Goal: Task Accomplishment & Management: Complete application form

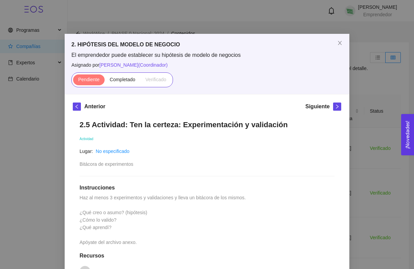
scroll to position [273, 0]
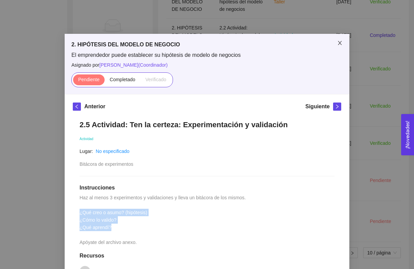
click at [348, 43] on span "Close" at bounding box center [340, 43] width 19 height 19
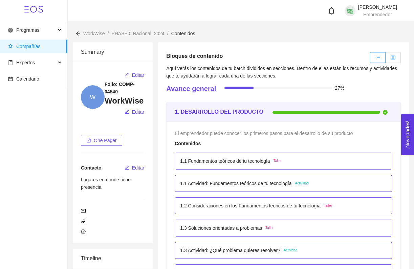
click at [394, 57] on icon "table" at bounding box center [393, 57] width 5 height 5
click at [386, 59] on input "radio" at bounding box center [386, 59] width 0 height 0
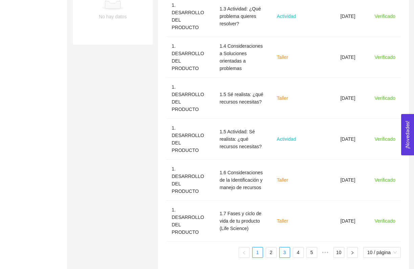
click at [286, 248] on link "3" at bounding box center [285, 253] width 10 height 10
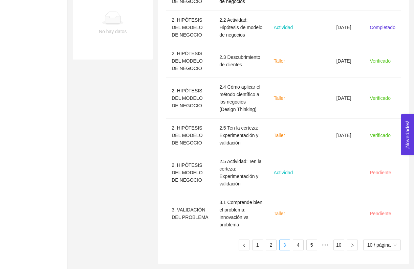
scroll to position [289, 0]
click at [254, 174] on td "2.5 Actividad: Ten la certeza: Experimentación y validación" at bounding box center [241, 172] width 54 height 41
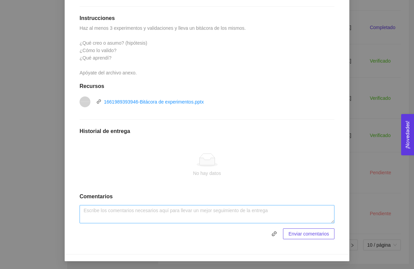
scroll to position [169, 0]
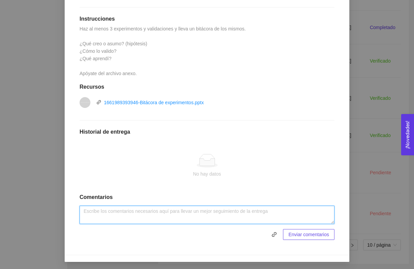
click at [125, 208] on textarea at bounding box center [207, 215] width 255 height 18
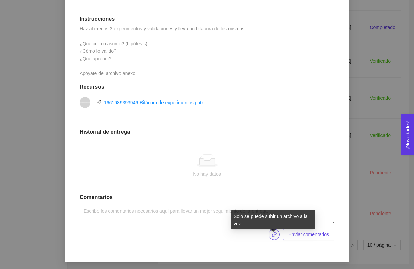
click at [269, 232] on span "link" at bounding box center [274, 234] width 10 height 5
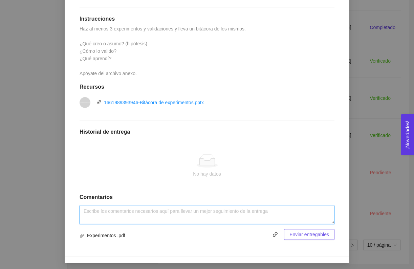
click at [214, 214] on textarea at bounding box center [207, 215] width 255 height 18
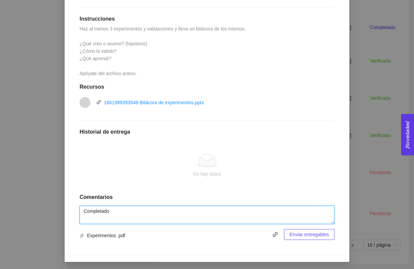
type textarea "Completado"
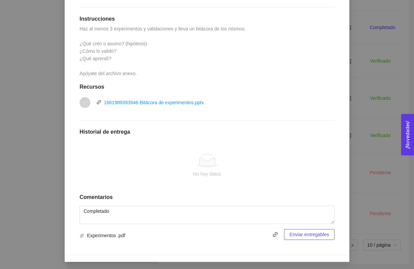
click at [299, 232] on span "Enviar entregables" at bounding box center [310, 234] width 40 height 7
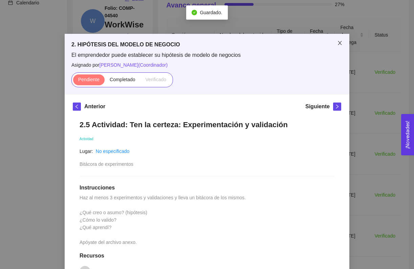
scroll to position [0, 0]
click at [341, 38] on span "Close" at bounding box center [340, 43] width 19 height 19
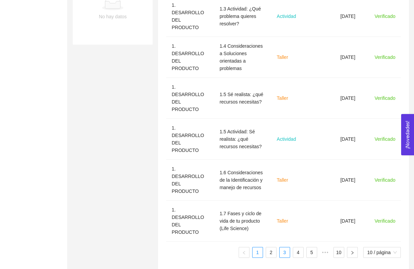
click at [282, 248] on link "3" at bounding box center [285, 253] width 10 height 10
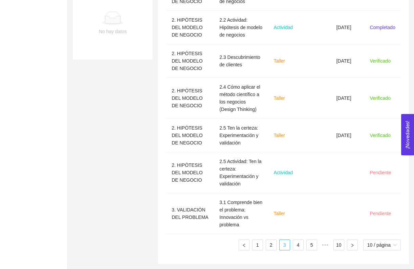
scroll to position [289, 0]
click at [308, 174] on td at bounding box center [316, 172] width 30 height 41
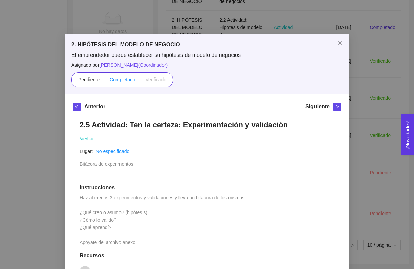
scroll to position [0, 0]
click at [122, 84] on label "Completado" at bounding box center [123, 80] width 36 height 11
click at [105, 81] on input "Completado" at bounding box center [105, 81] width 0 height 0
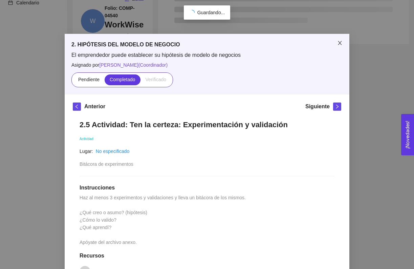
click at [338, 41] on icon "close" at bounding box center [339, 42] width 5 height 5
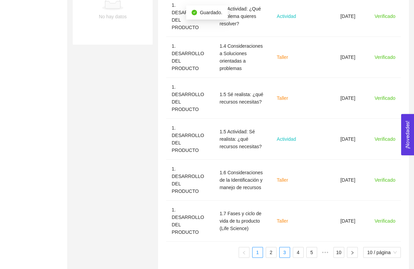
click at [286, 248] on link "3" at bounding box center [285, 253] width 10 height 10
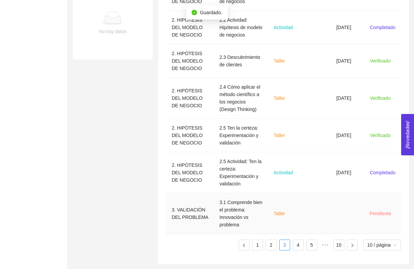
click at [315, 209] on td at bounding box center [316, 213] width 30 height 41
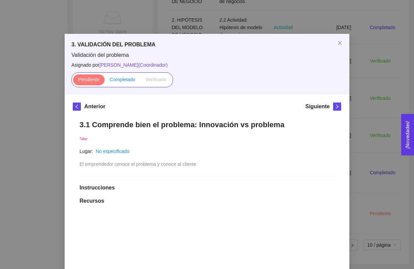
click at [117, 81] on span "Completado" at bounding box center [123, 79] width 26 height 5
click at [105, 81] on input "Completado" at bounding box center [105, 81] width 0 height 0
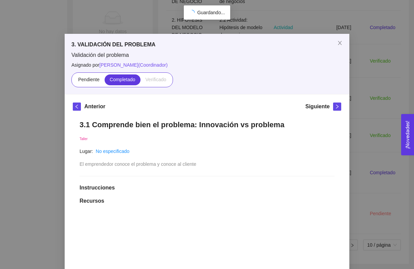
scroll to position [76, 0]
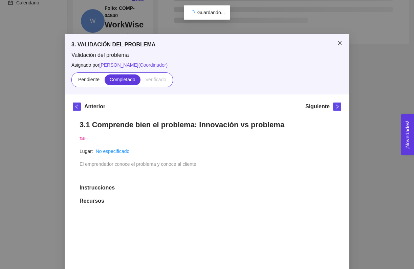
click at [340, 40] on span "Close" at bounding box center [340, 43] width 19 height 19
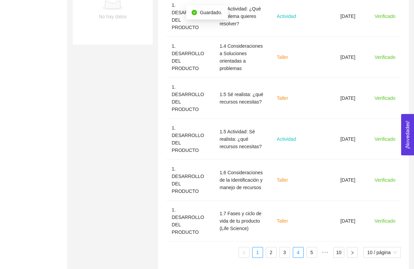
click at [293, 248] on link "4" at bounding box center [298, 253] width 10 height 10
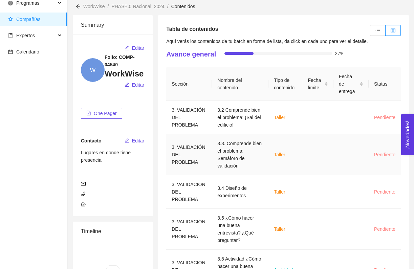
scroll to position [50, 0]
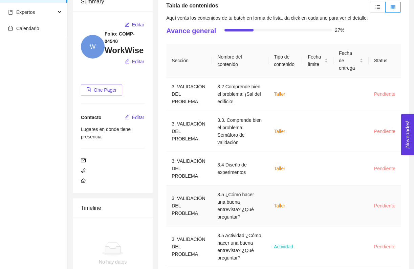
click at [241, 225] on td "3.5 ¿Cómo hacer una buena entrevista? ¿Qué preguntar?" at bounding box center [240, 206] width 57 height 41
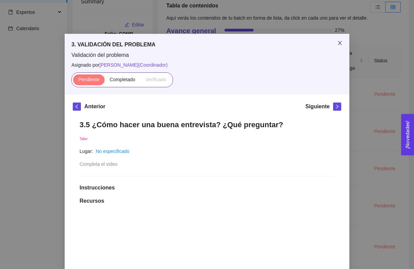
click at [347, 42] on span "Close" at bounding box center [340, 43] width 19 height 19
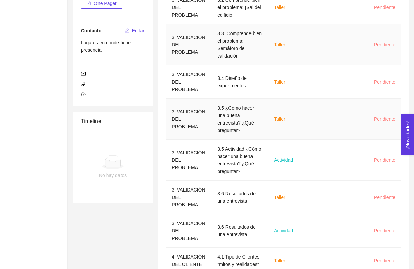
scroll to position [138, 0]
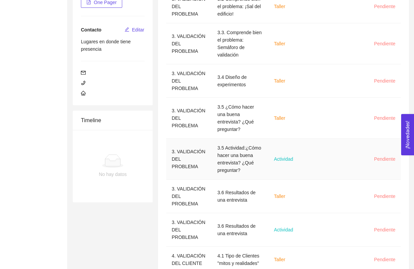
click at [262, 180] on td "3.5 Actividad:¿Cómo hacer una buena entrevista? ¿Qué preguntar?" at bounding box center [240, 159] width 57 height 41
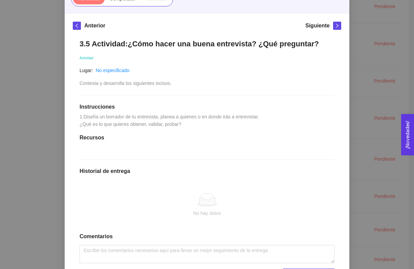
scroll to position [86, 0]
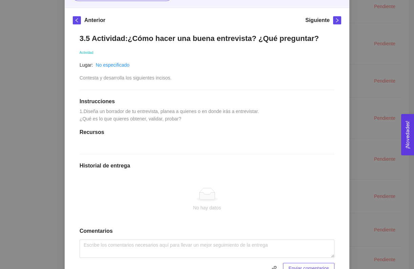
click at [351, 12] on div "3. VALIDACIÓN DEL PROBLEMA Validación del problema Asignado por Ana Sofia Contr…" at bounding box center [207, 134] width 414 height 269
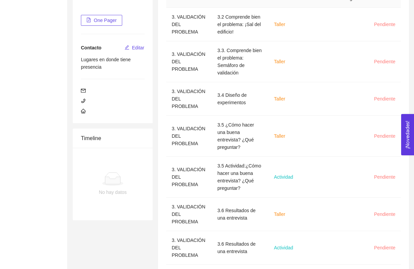
scroll to position [118, 0]
